Goal: Find specific page/section: Find specific page/section

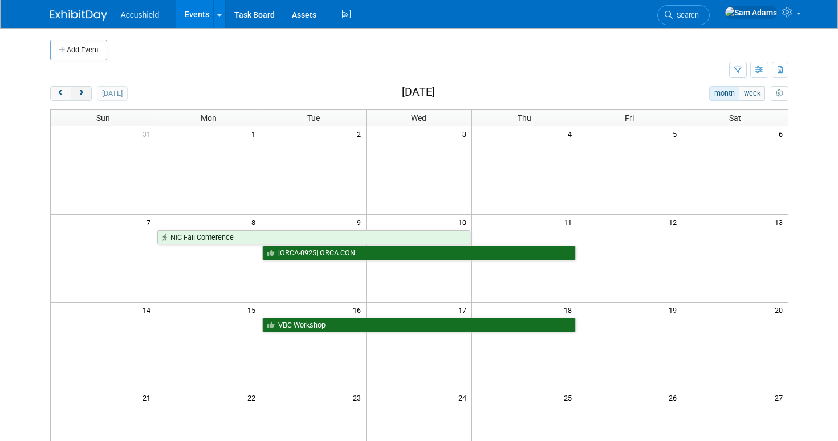
click at [79, 95] on span "next" at bounding box center [81, 93] width 9 height 7
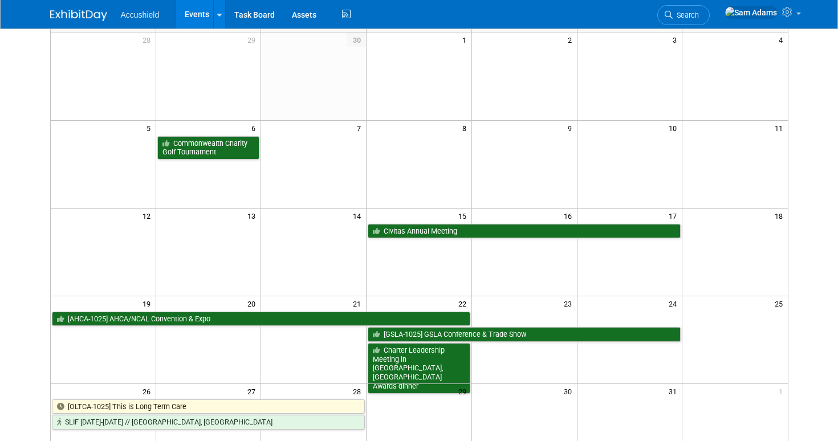
scroll to position [127, 0]
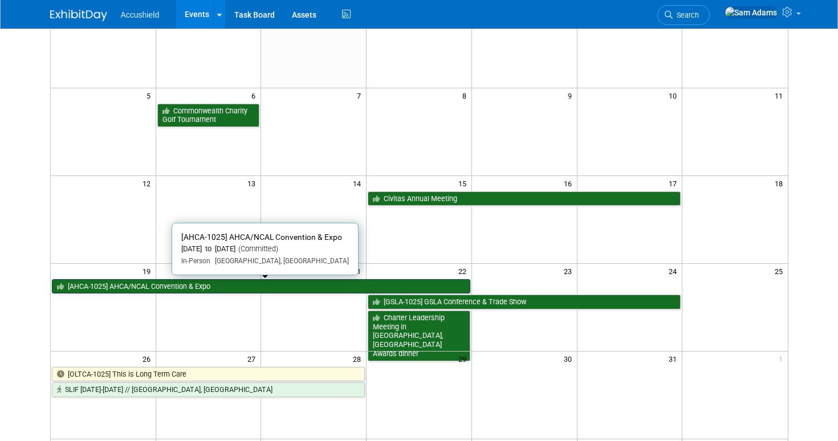
click at [272, 290] on link "[AHCA-1025] AHCA/NCAL Convention & Expo" at bounding box center [261, 286] width 419 height 15
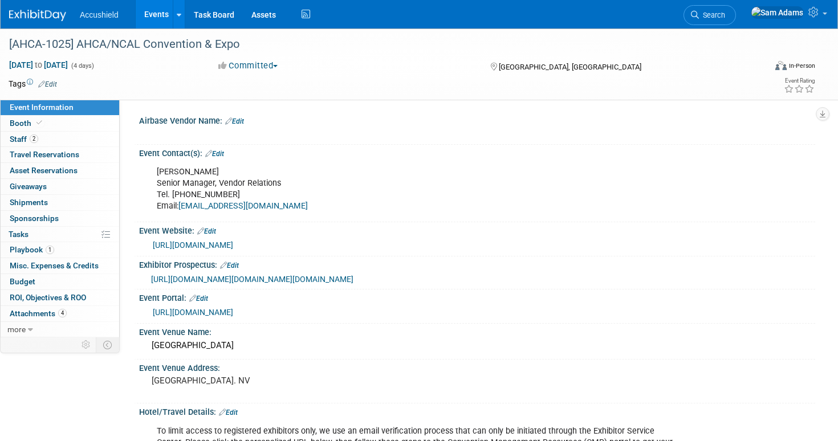
select select "Yes"
select select "WIP"
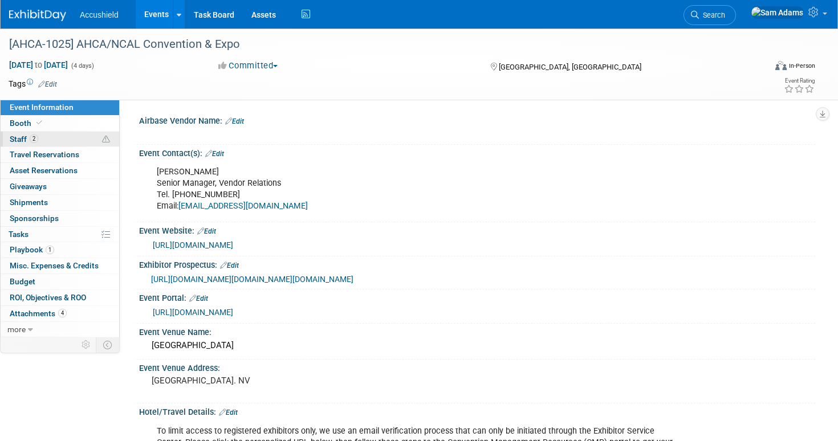
click at [75, 145] on link "2 Staff 2" at bounding box center [60, 139] width 119 height 15
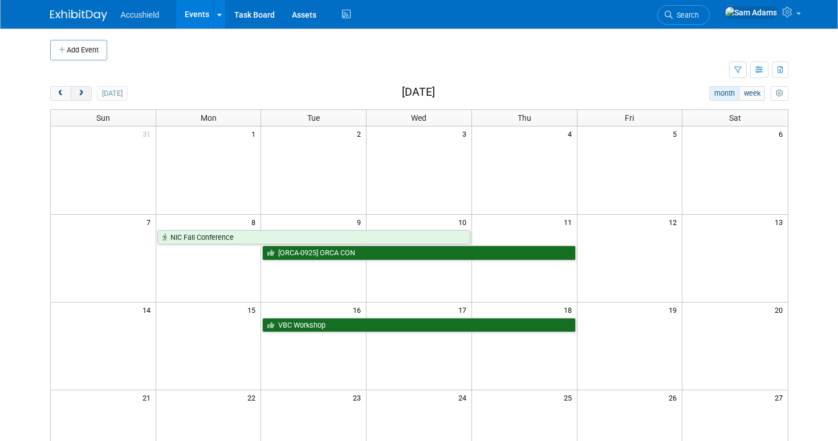
click at [79, 96] on span "next" at bounding box center [81, 93] width 9 height 7
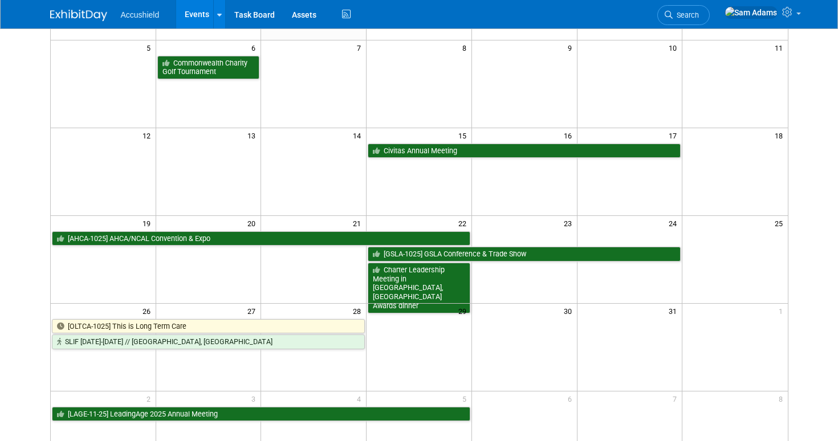
scroll to position [175, 0]
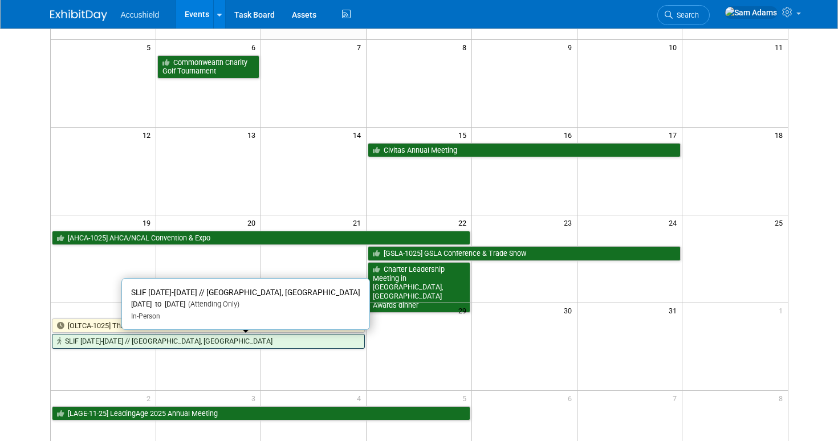
click at [231, 340] on link "SLIF [DATE]-[DATE] // [GEOGRAPHIC_DATA], [GEOGRAPHIC_DATA]" at bounding box center [209, 341] width 314 height 15
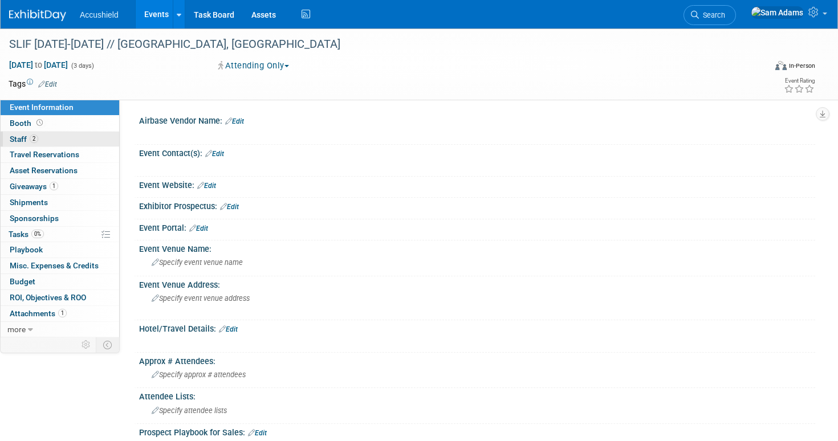
click at [62, 137] on link "2 Staff 2" at bounding box center [60, 139] width 119 height 15
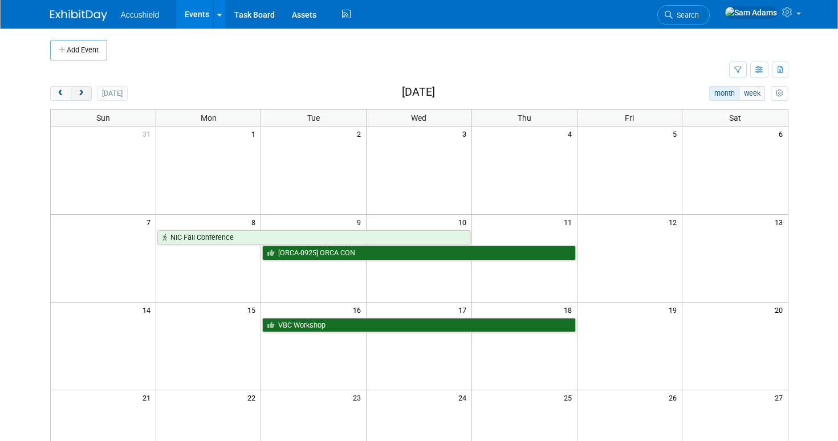
click at [87, 94] on button "next" at bounding box center [81, 93] width 21 height 15
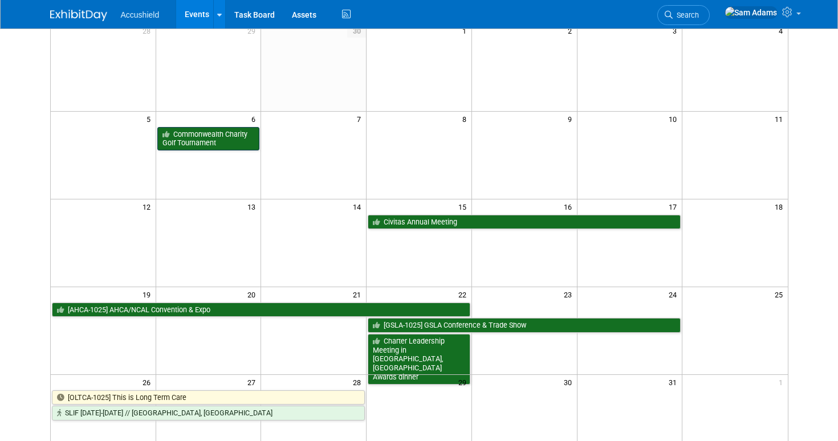
scroll to position [225, 0]
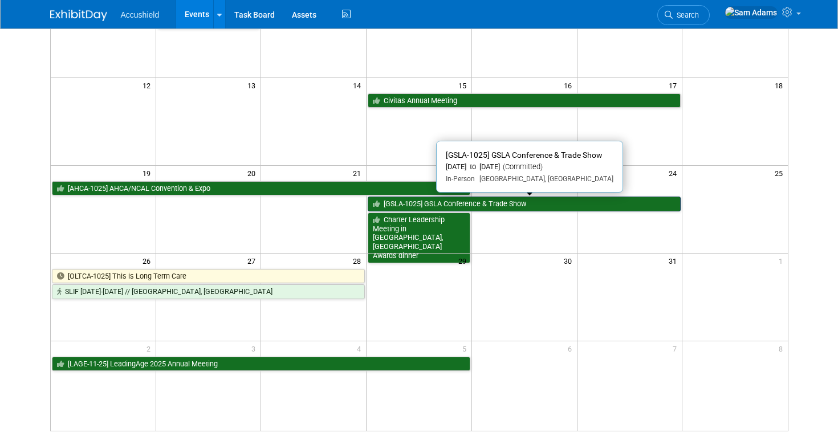
click at [432, 201] on link "[GSLA-1025] GSLA Conference & Trade Show" at bounding box center [524, 204] width 313 height 15
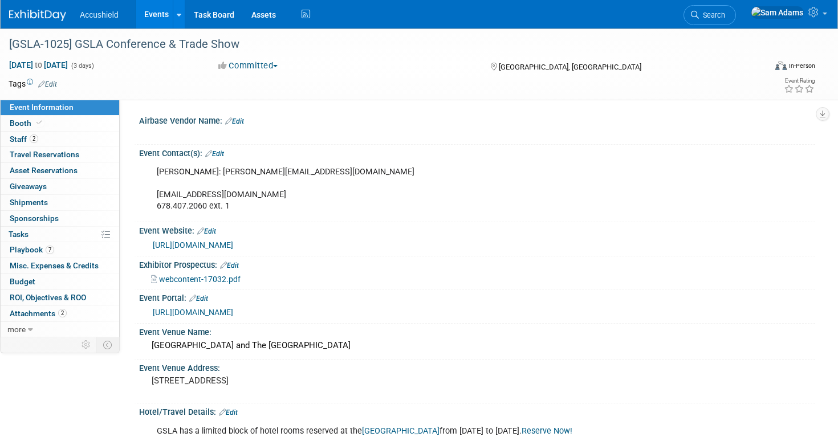
select select "Yes"
click at [72, 144] on link "2 Staff 2" at bounding box center [60, 139] width 119 height 15
